Goal: Check status

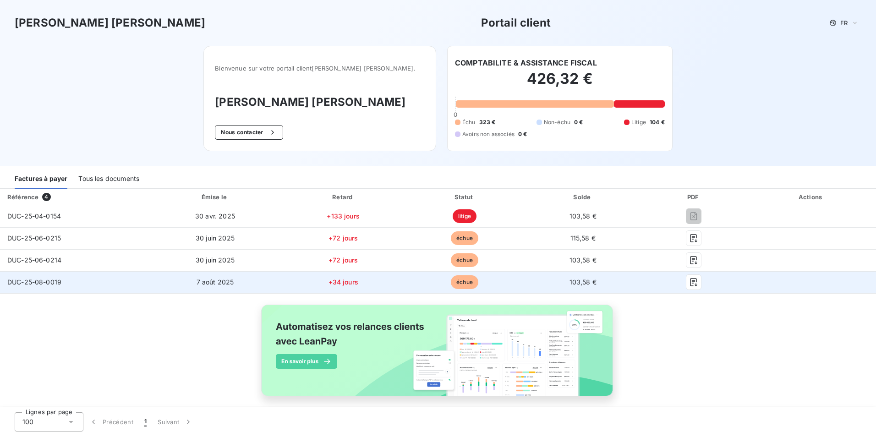
click at [43, 282] on span "DUC-25-08-0019" at bounding box center [34, 282] width 54 height 8
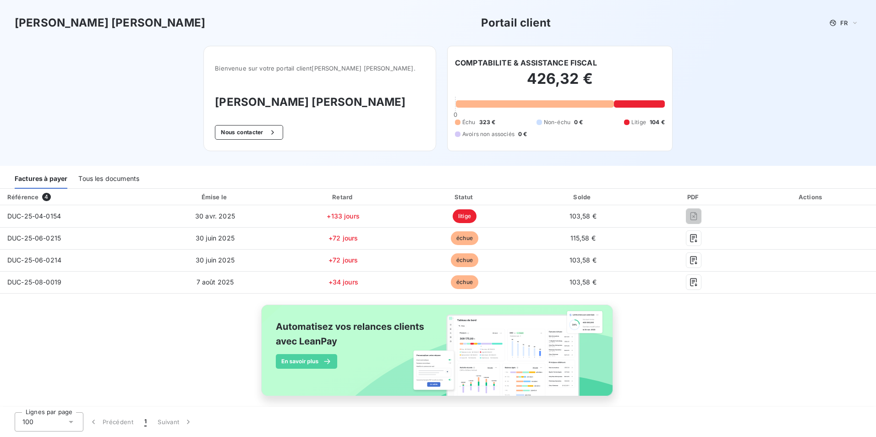
click at [64, 198] on div at bounding box center [64, 196] width 9 height 9
